Goal: Task Accomplishment & Management: Manage account settings

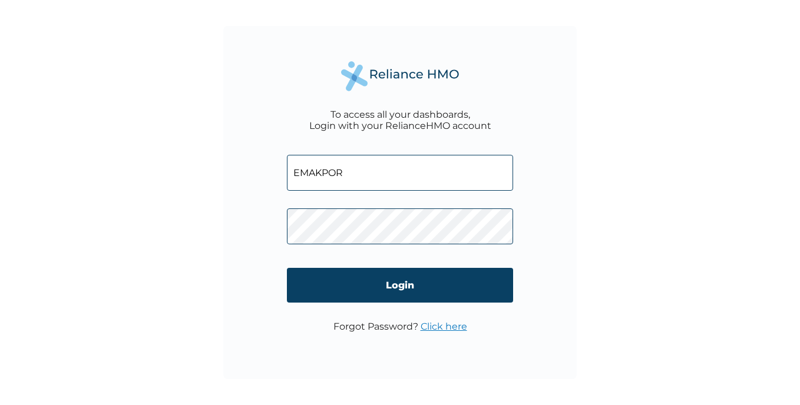
click at [345, 167] on input "EMAKPOR" at bounding box center [400, 173] width 226 height 36
type input "E"
type input "MSB/10016/A"
click at [471, 361] on div "To access all your dashboards, Login with your RelianceHMO account MSB/10016/A …" at bounding box center [400, 203] width 354 height 354
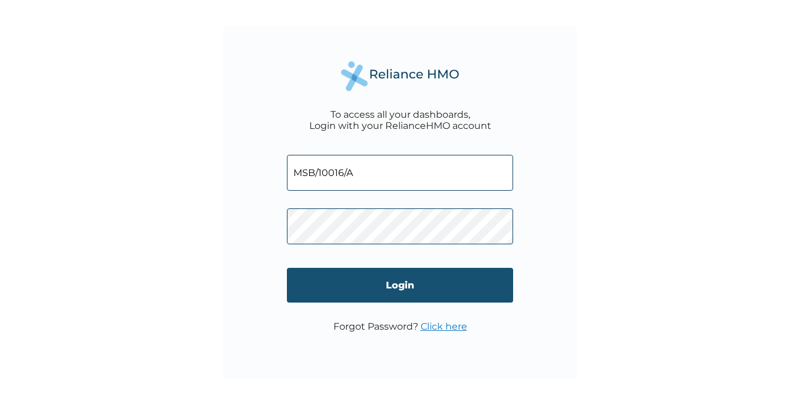
click at [405, 282] on input "Login" at bounding box center [400, 285] width 226 height 35
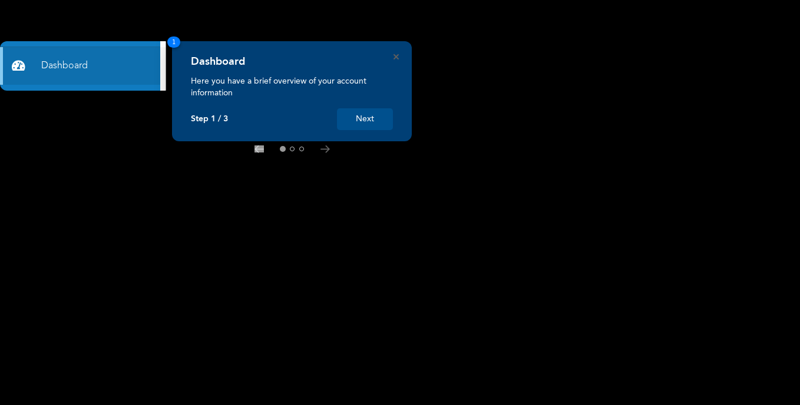
click at [357, 111] on button "Next" at bounding box center [365, 119] width 56 height 22
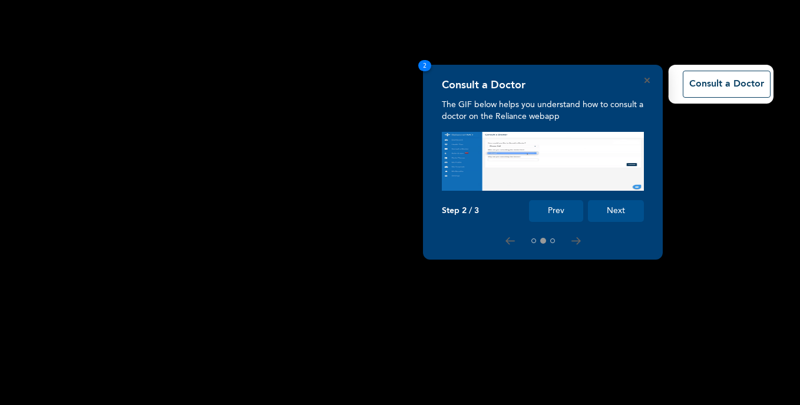
click at [620, 210] on button "Next" at bounding box center [616, 211] width 56 height 22
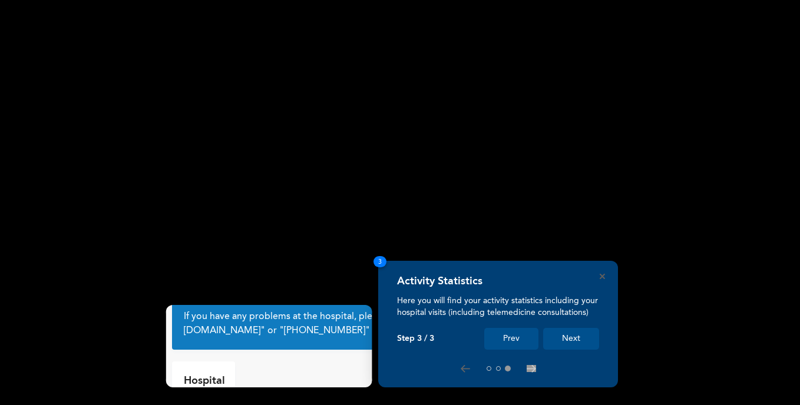
scroll to position [51, 0]
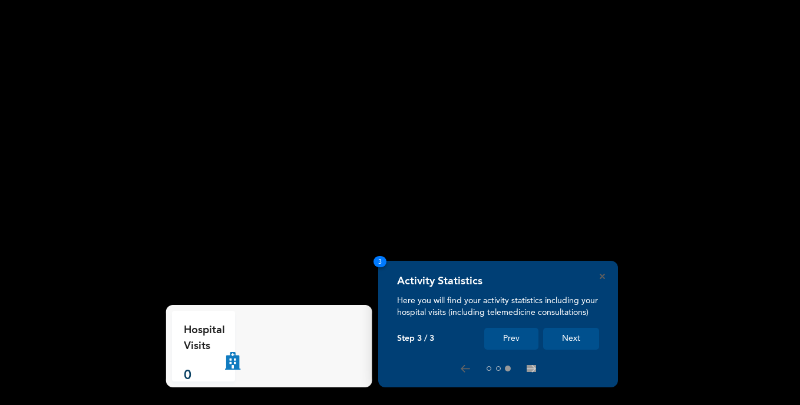
click at [566, 339] on button "Next" at bounding box center [571, 339] width 56 height 22
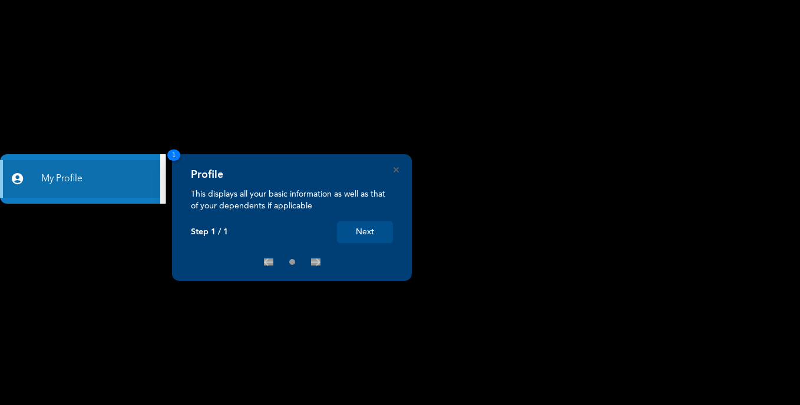
click at [368, 232] on button "Next" at bounding box center [365, 233] width 56 height 22
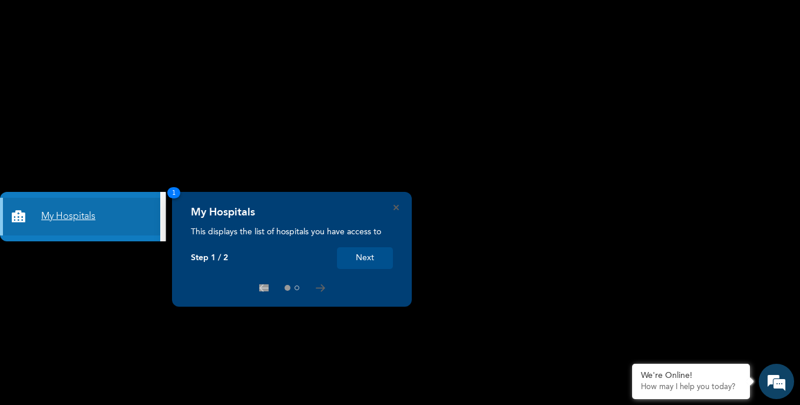
click at [108, 216] on link "My Hospitals" at bounding box center [80, 217] width 160 height 38
click at [360, 260] on button "Next" at bounding box center [365, 258] width 56 height 22
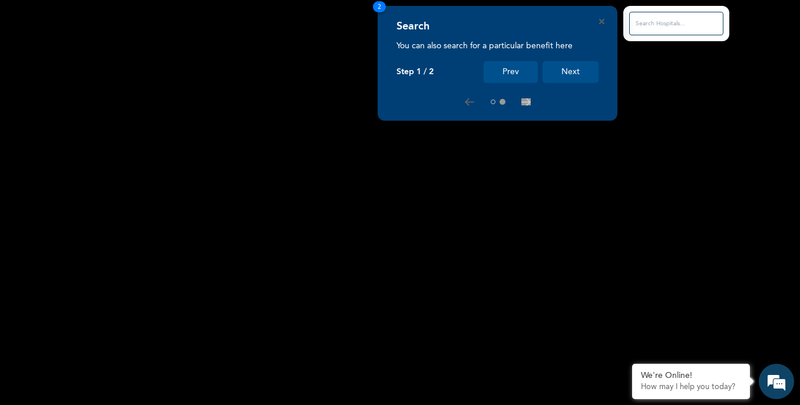
click at [564, 70] on button "Next" at bounding box center [571, 72] width 56 height 22
